Goal: Task Accomplishment & Management: Use online tool/utility

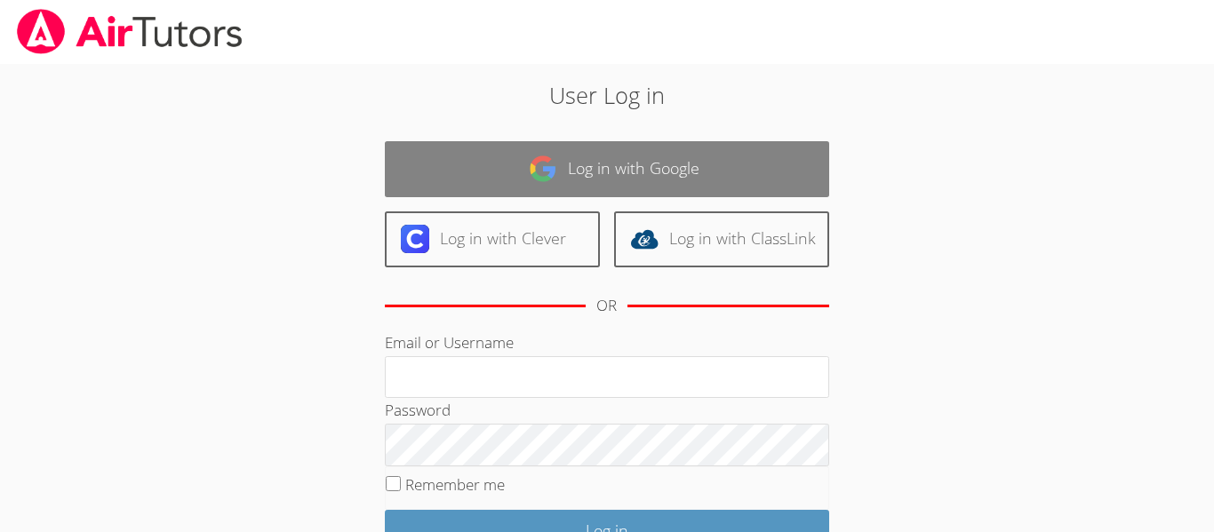
click at [435, 189] on link "Log in with Google" at bounding box center [607, 169] width 444 height 56
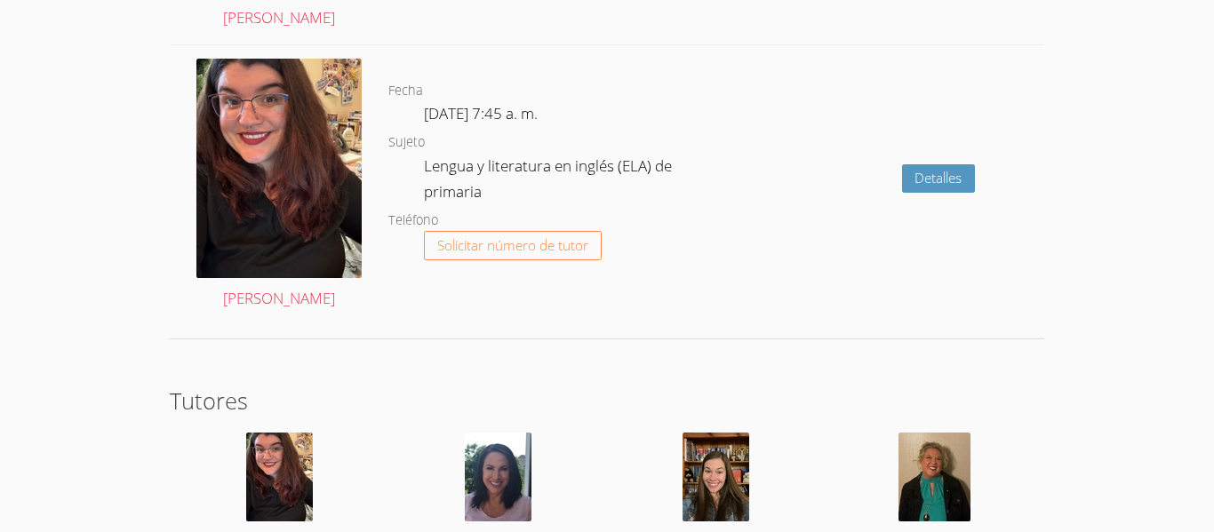
scroll to position [3282, 0]
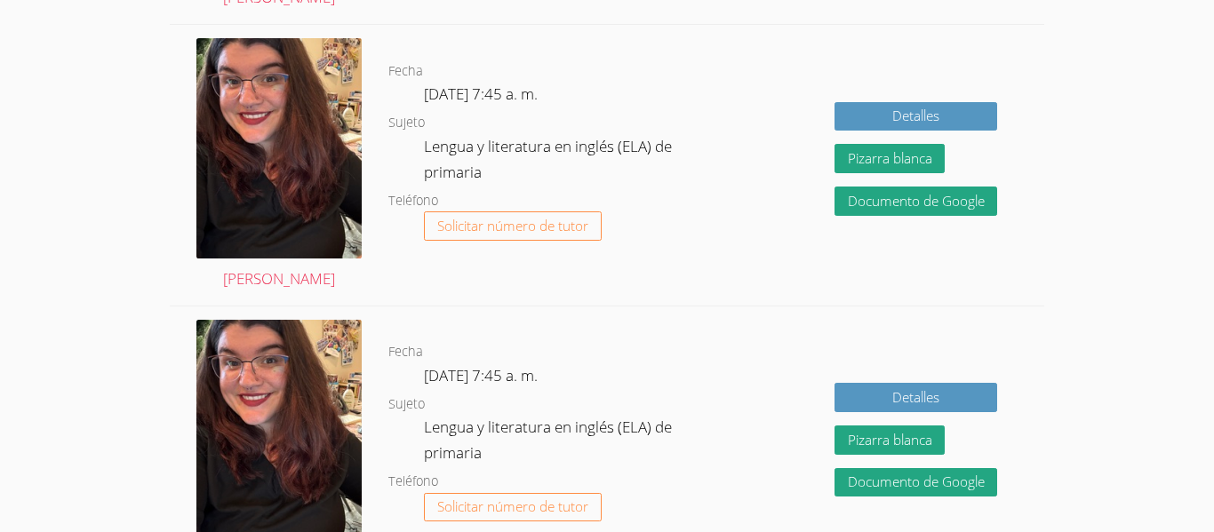
scroll to position [1086, 0]
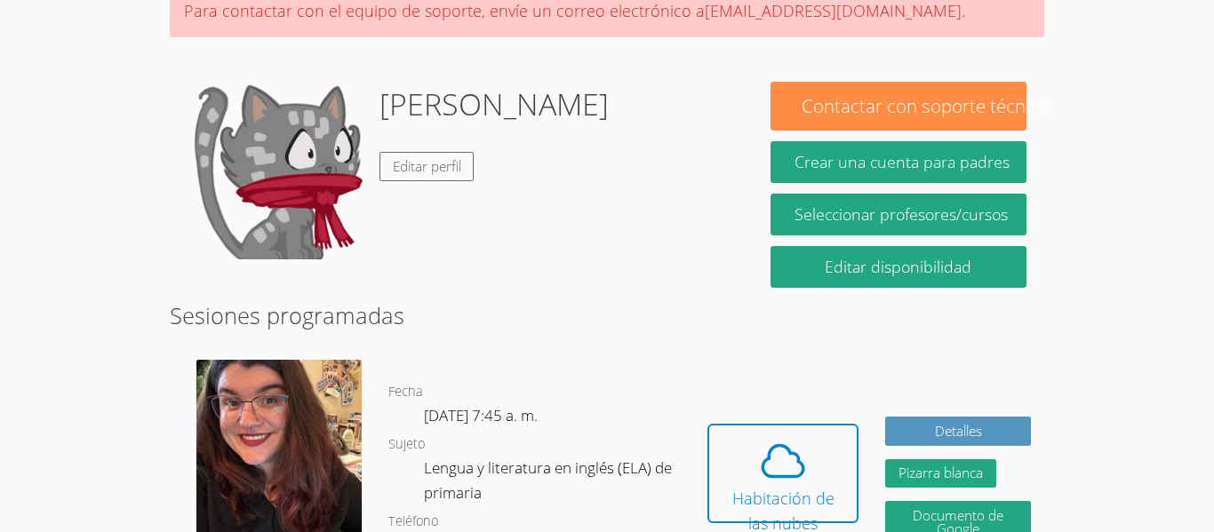
scroll to position [202, 0]
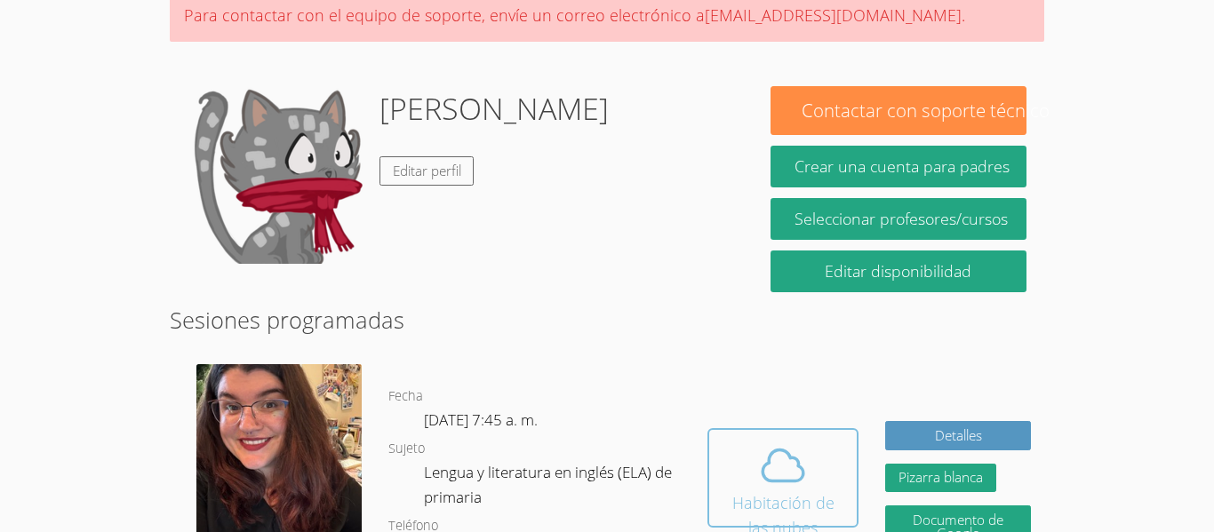
click at [848, 470] on button "Habitación de las nubes" at bounding box center [782, 478] width 151 height 100
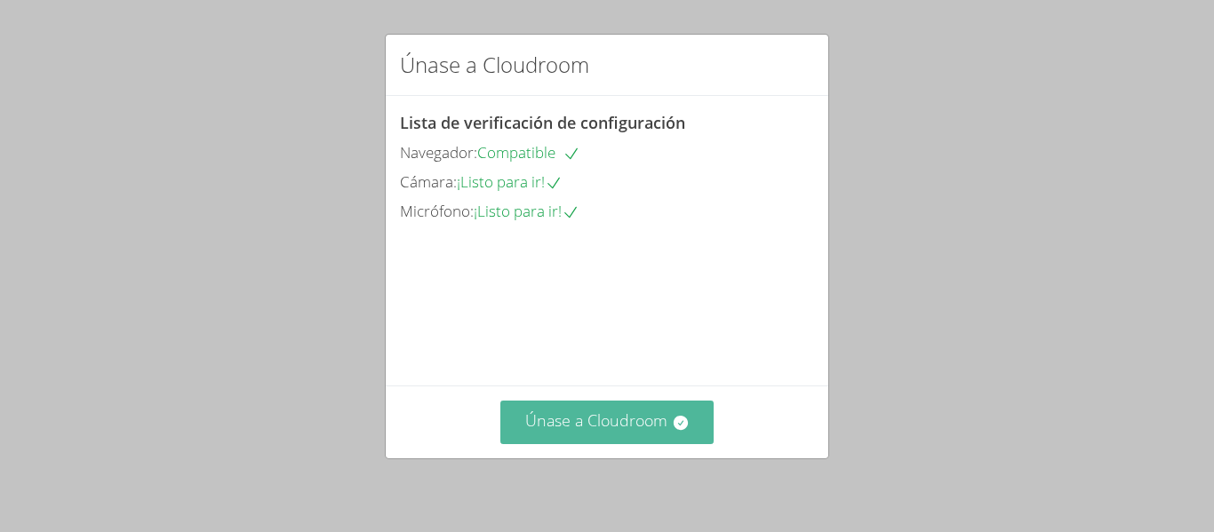
click at [681, 431] on icon at bounding box center [681, 423] width 18 height 18
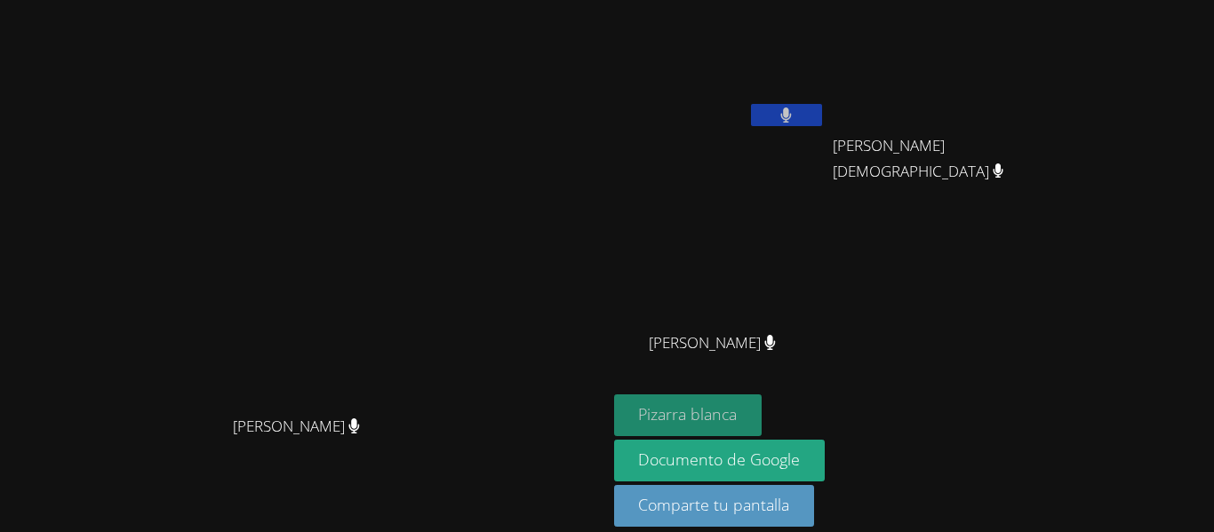
click at [737, 422] on font "Pizarra blanca" at bounding box center [687, 413] width 99 height 21
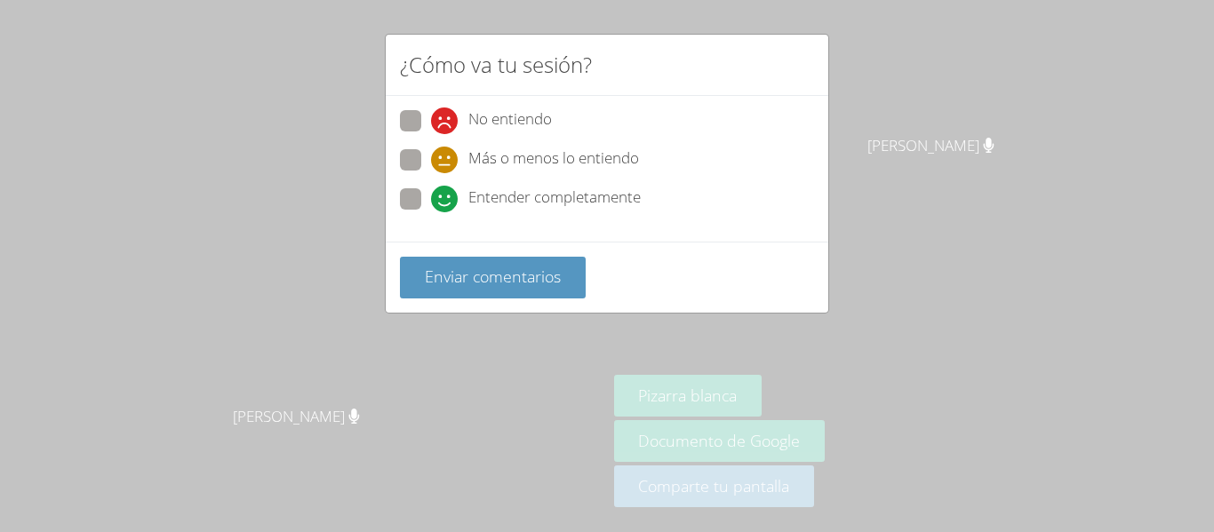
click at [440, 154] on icon at bounding box center [444, 160] width 27 height 27
click at [440, 154] on input "Más o menos lo entiendo" at bounding box center [438, 156] width 15 height 15
radio input "true"
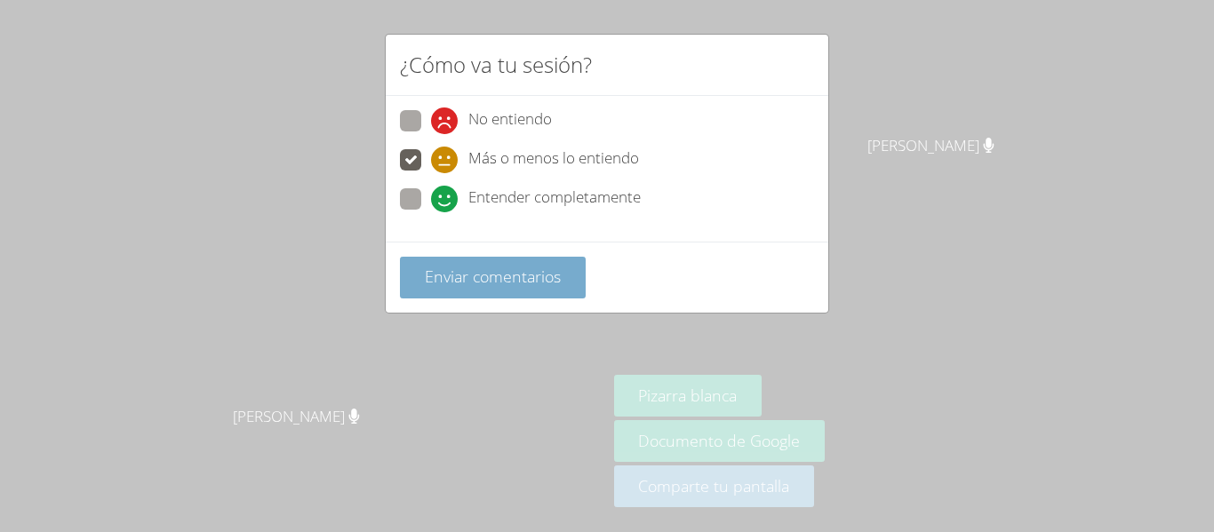
click at [475, 277] on font "Enviar comentarios" at bounding box center [493, 276] width 136 height 21
